Goal: Information Seeking & Learning: Learn about a topic

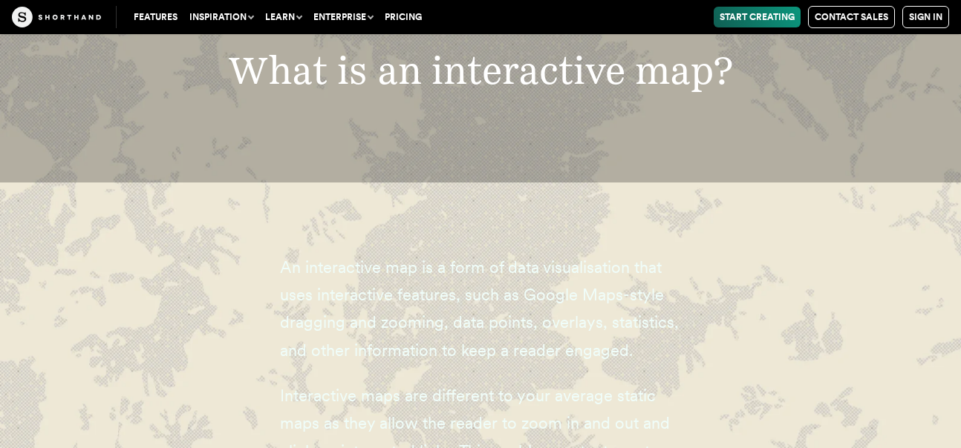
scroll to position [2153, 0]
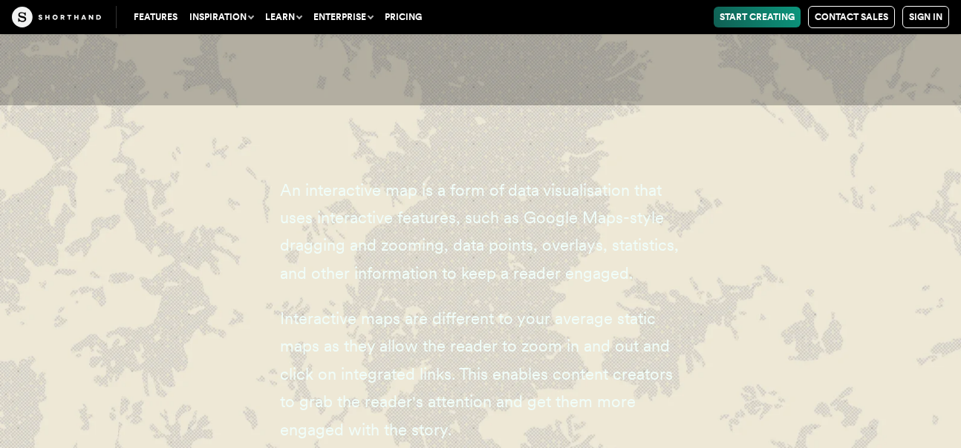
click at [371, 180] on span "An interactive map is a form of data visualisation that uses interactive featur…" at bounding box center [479, 231] width 399 height 102
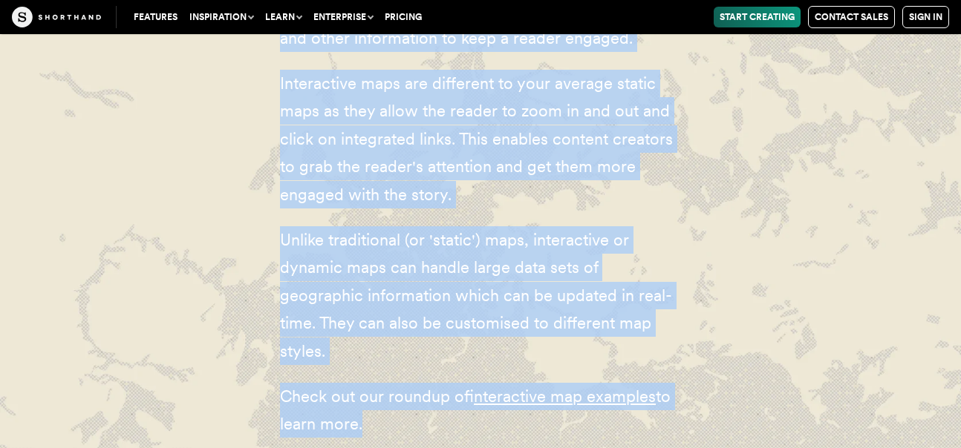
scroll to position [2453, 0]
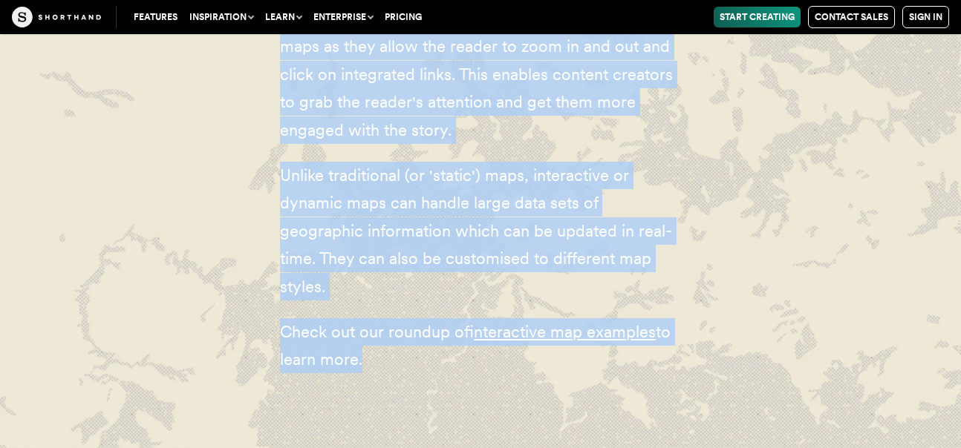
drag, startPoint x: 282, startPoint y: 162, endPoint x: 658, endPoint y: 327, distance: 410.3
click at [658, 330] on div "An interactive map is a form of data visualisation that uses interactive featur…" at bounding box center [480, 125] width 401 height 593
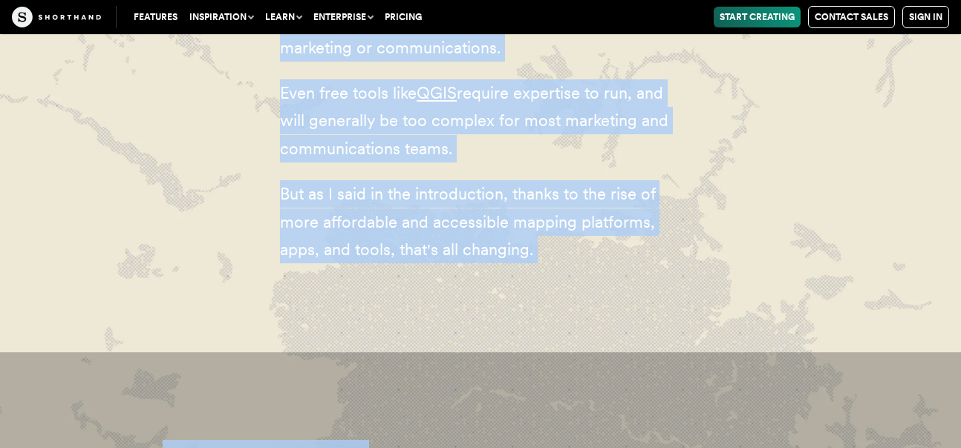
scroll to position [3572, 0]
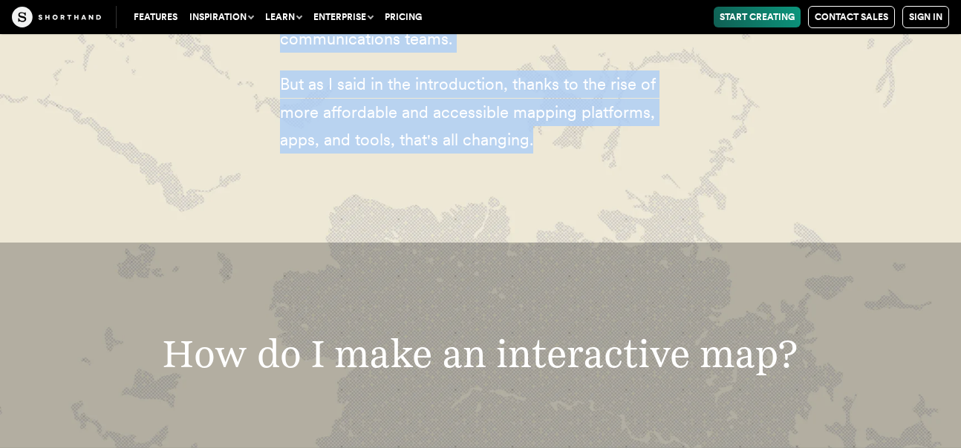
drag, startPoint x: 281, startPoint y: 198, endPoint x: 563, endPoint y: 125, distance: 290.9
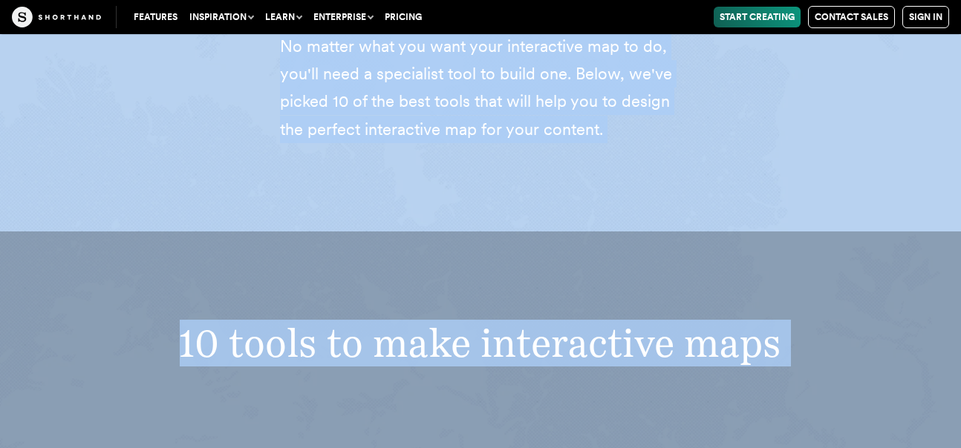
scroll to position [4877, 0]
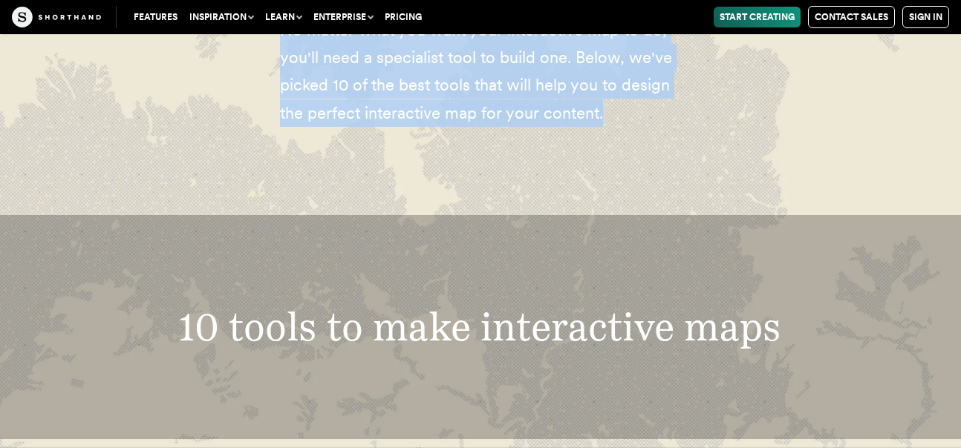
drag, startPoint x: 278, startPoint y: 222, endPoint x: 668, endPoint y: 91, distance: 411.4
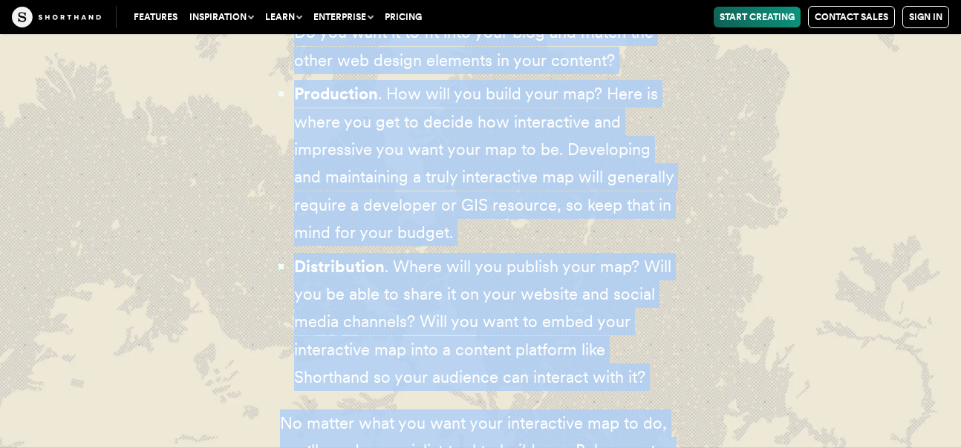
scroll to position [4506, 0]
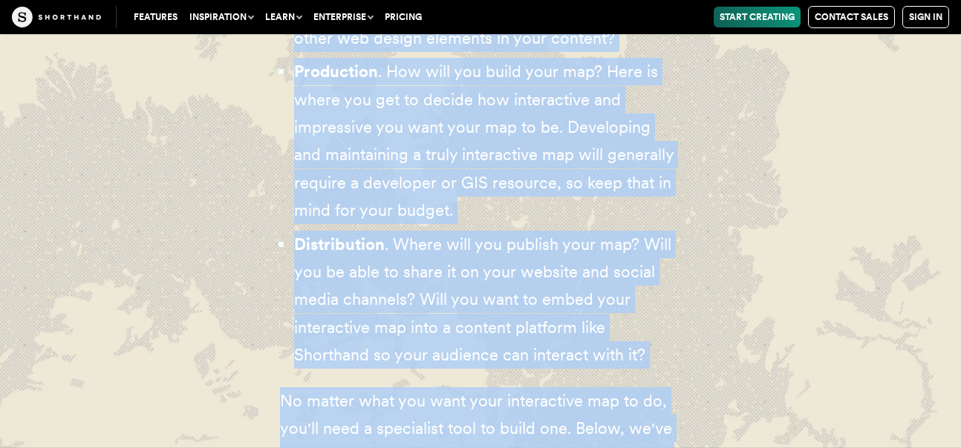
click at [729, 333] on div "The type of interactive map you need will come down to what you're using it for…" at bounding box center [480, 61] width 921 height 1054
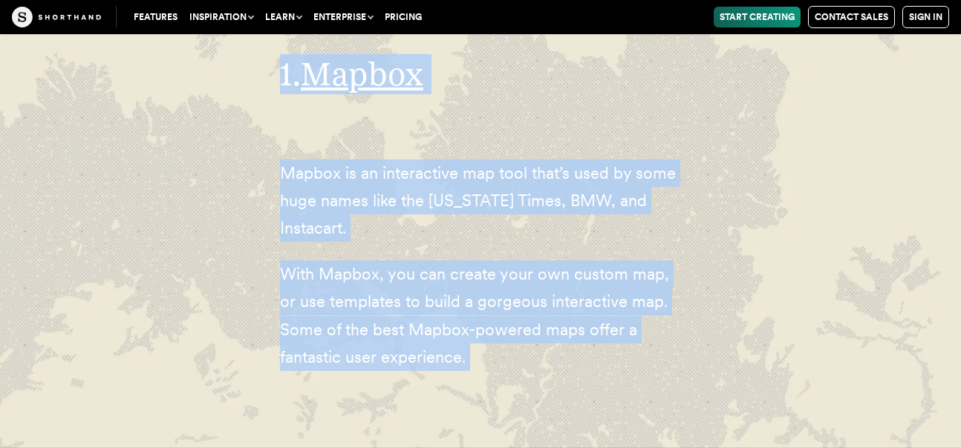
scroll to position [5398, 0]
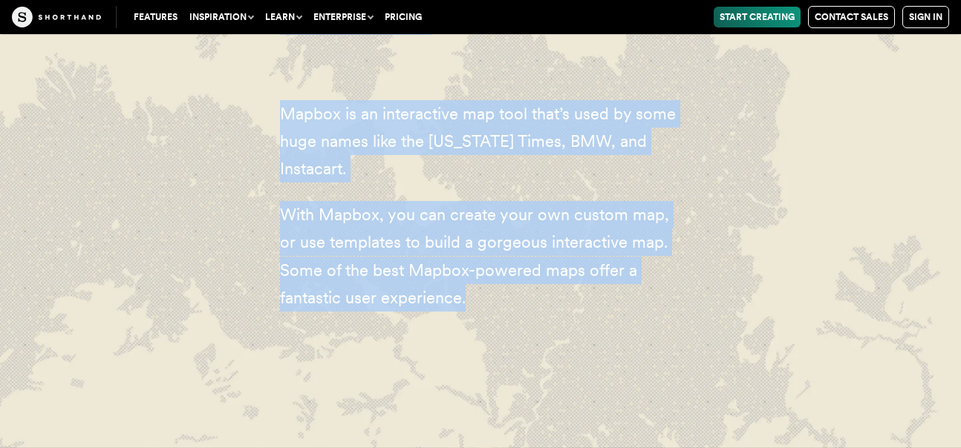
drag, startPoint x: 322, startPoint y: 244, endPoint x: 610, endPoint y: 324, distance: 298.5
click at [609, 331] on div "1. Mapbox Mapbox is an interactive map tool that’s used by some huge names like…" at bounding box center [480, 150] width 401 height 418
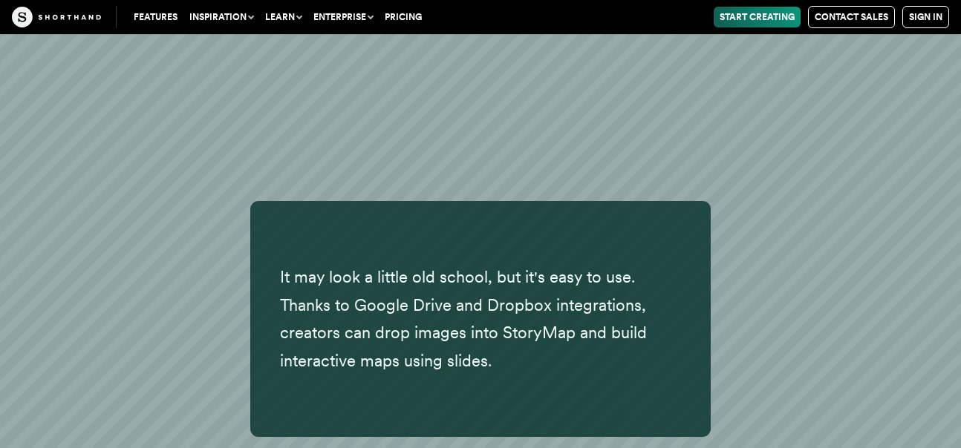
scroll to position [14605, 0]
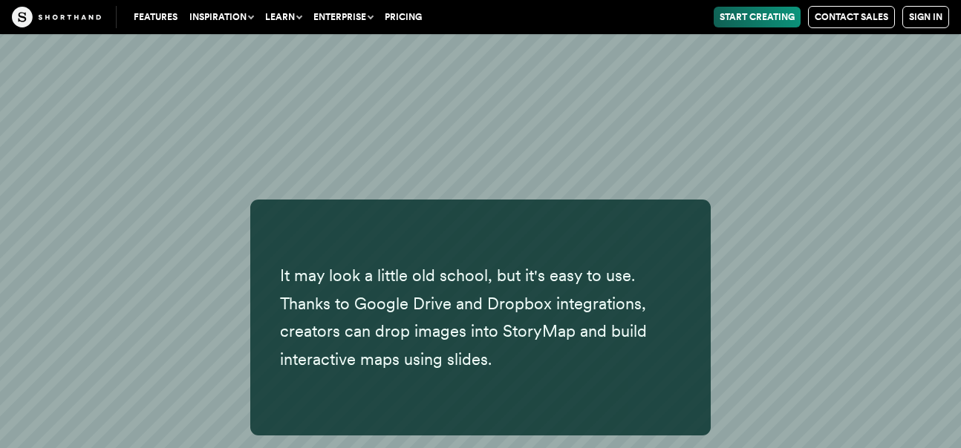
click at [654, 312] on p "It may look a little old school, but it's easy to use. Thanks to Google Drive a…" at bounding box center [480, 317] width 401 height 111
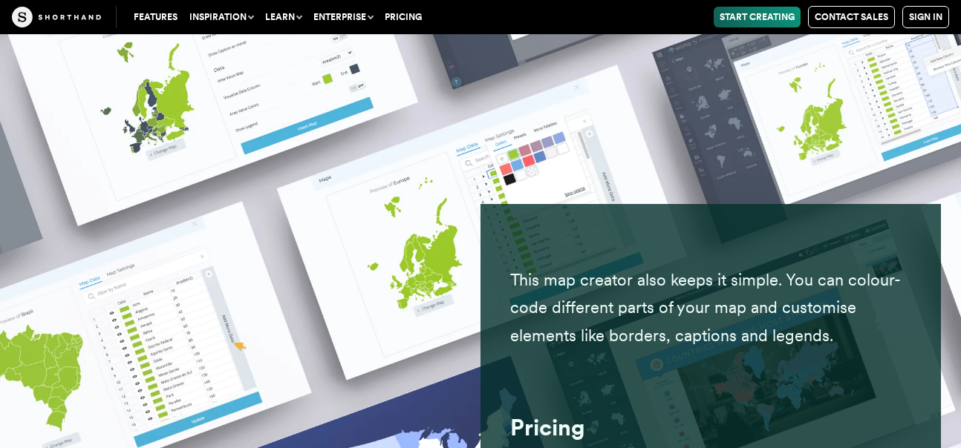
scroll to position [18838, 0]
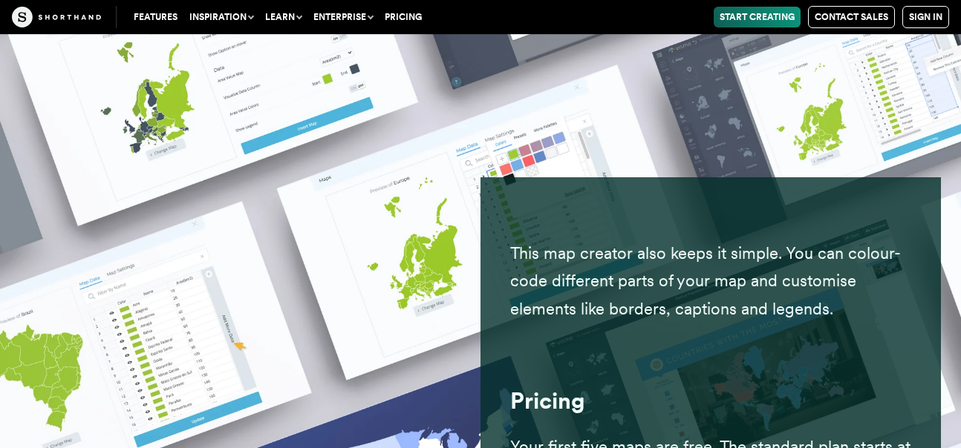
click at [578, 289] on div "This map creator also keeps it simple. You can colour-code different parts of y…" at bounding box center [710, 364] width 401 height 345
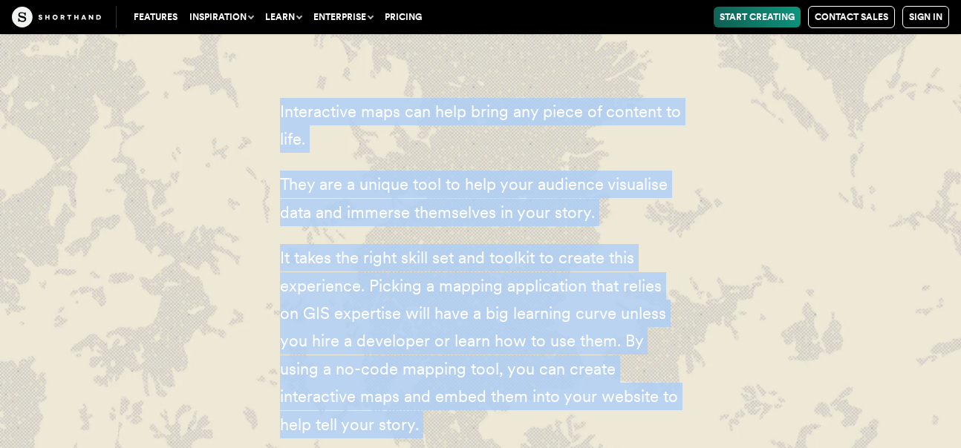
scroll to position [31412, 0]
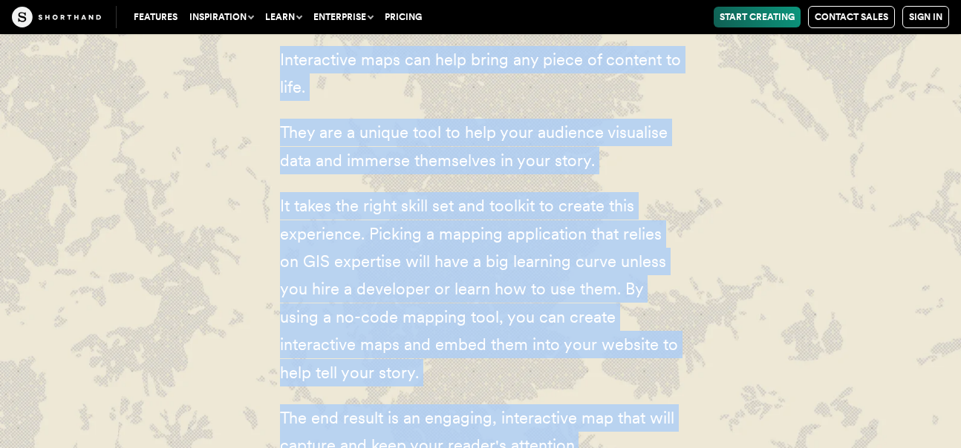
drag, startPoint x: 261, startPoint y: 260, endPoint x: 583, endPoint y: 347, distance: 333.0
click at [594, 350] on div "Interactive maps can help bring any piece of content to life. They are a unique…" at bounding box center [480, 261] width 460 height 573
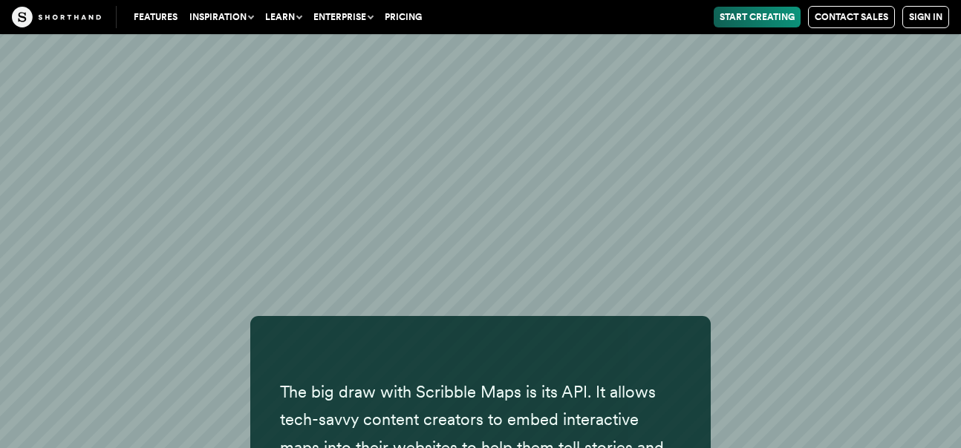
scroll to position [30067, 0]
